Goal: Transaction & Acquisition: Obtain resource

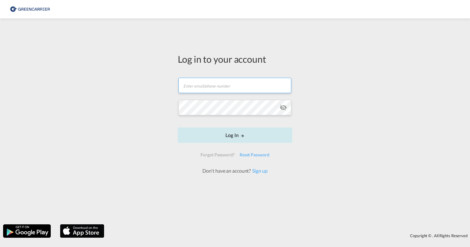
type input "[PERSON_NAME][EMAIL_ADDRESS][PERSON_NAME][DOMAIN_NAME]"
click at [226, 136] on form "[EMAIL_ADDRESS][PERSON_NAME][PERSON_NAME][DOMAIN_NAME] Email field is required …" at bounding box center [235, 123] width 114 height 103
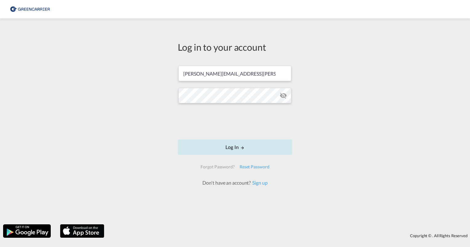
click at [223, 143] on button "Log In" at bounding box center [235, 147] width 114 height 15
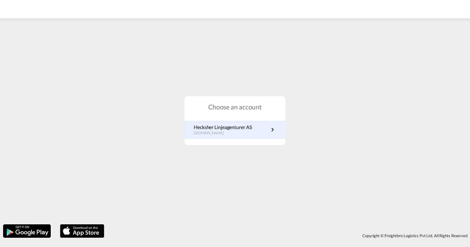
click at [221, 129] on p "Hecksher Linjeagenturer AS" at bounding box center [223, 127] width 58 height 7
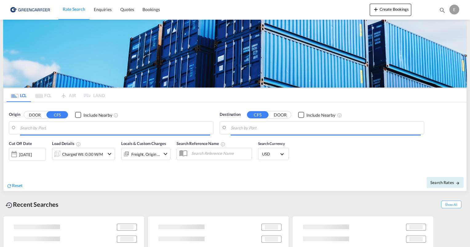
type input "[GEOGRAPHIC_DATA], PHMNL"
type input "Oslo, NOOSL"
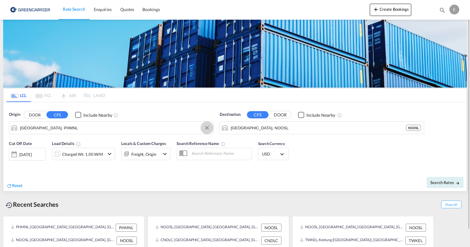
click at [207, 129] on button "Clear Input" at bounding box center [206, 127] width 9 height 9
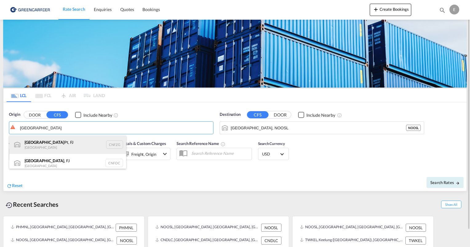
click at [59, 145] on div "Fuzhou Pt, FJ China CNFZG" at bounding box center [67, 145] width 117 height 18
type input "Fuzhou Pt, FJ, CNFZG"
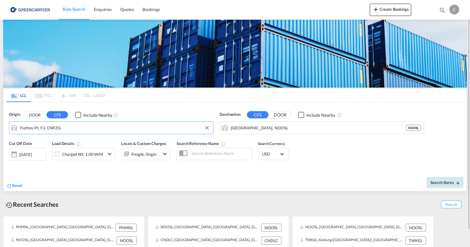
click at [435, 181] on span "Search Rates" at bounding box center [445, 182] width 30 height 5
type input "CNFZG to NOOSL / 25 Sep 2025"
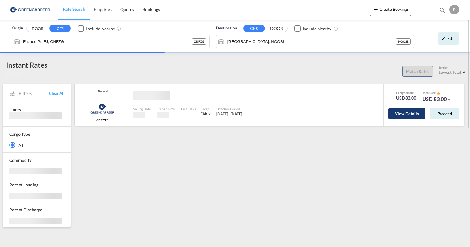
click at [403, 113] on button "View Details" at bounding box center [406, 113] width 37 height 11
